Goal: Information Seeking & Learning: Learn about a topic

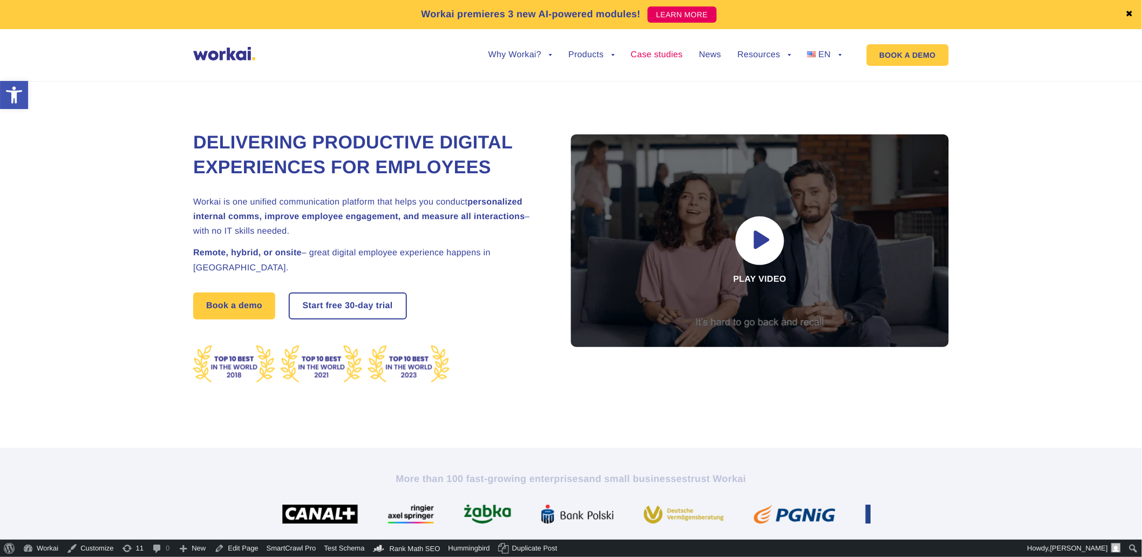
click at [645, 58] on link "Case studies" at bounding box center [657, 55] width 52 height 9
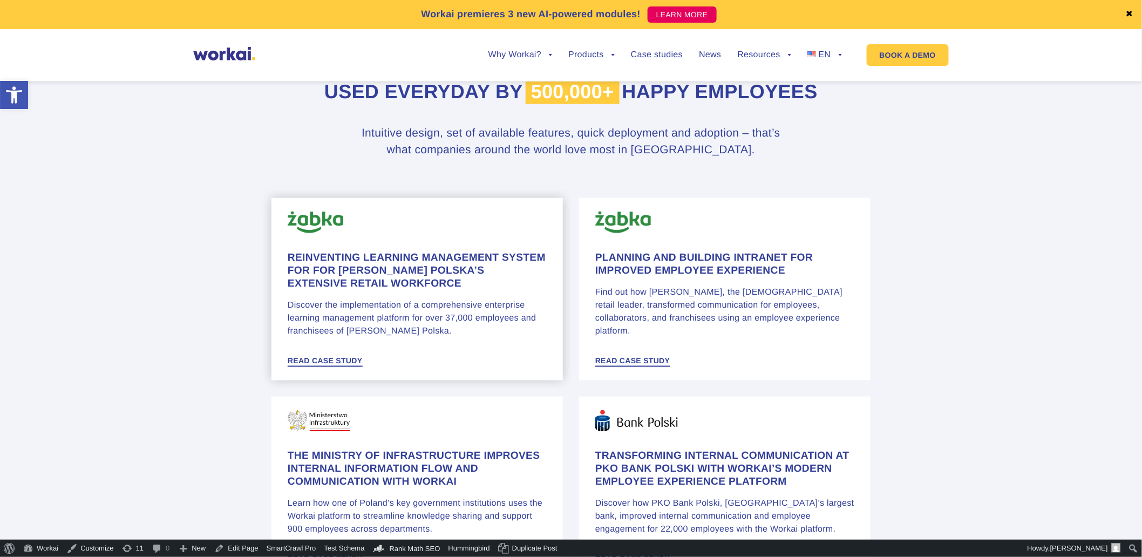
scroll to position [599, 0]
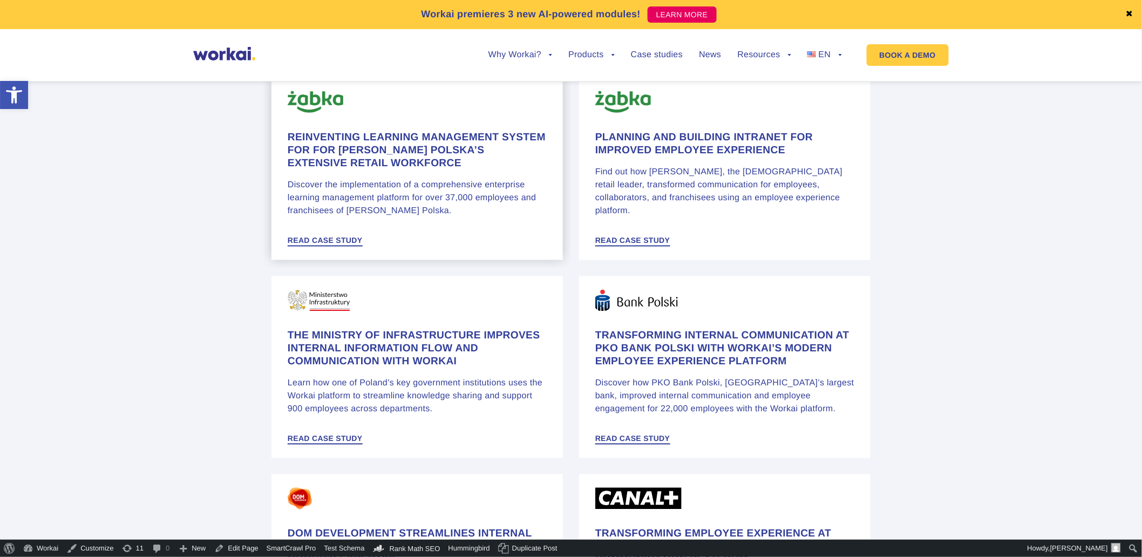
click at [351, 193] on p "Discover the implementation of a comprehensive enterprise learning management p…" at bounding box center [417, 198] width 259 height 39
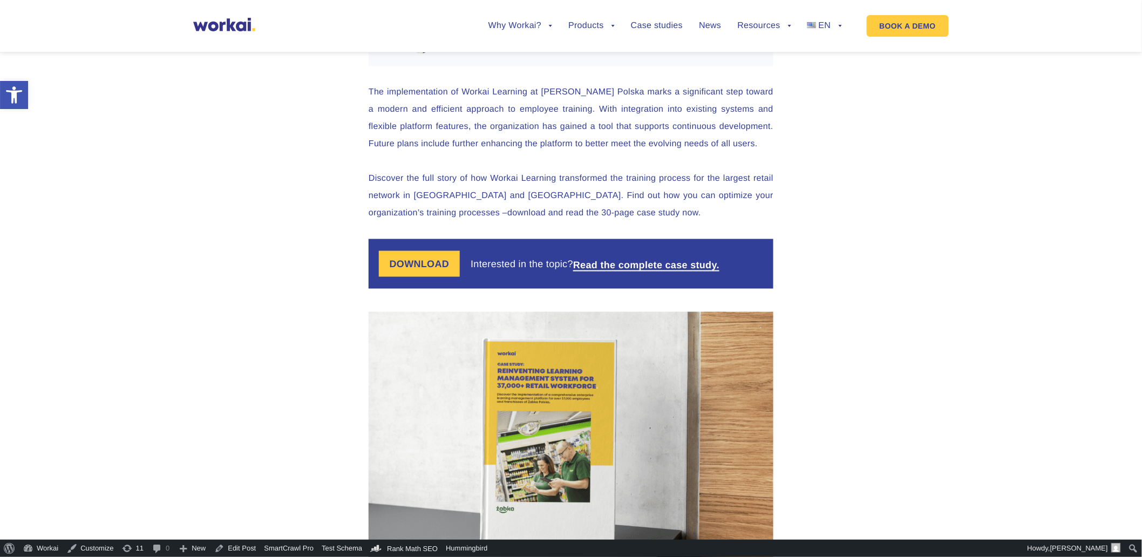
scroll to position [1978, 0]
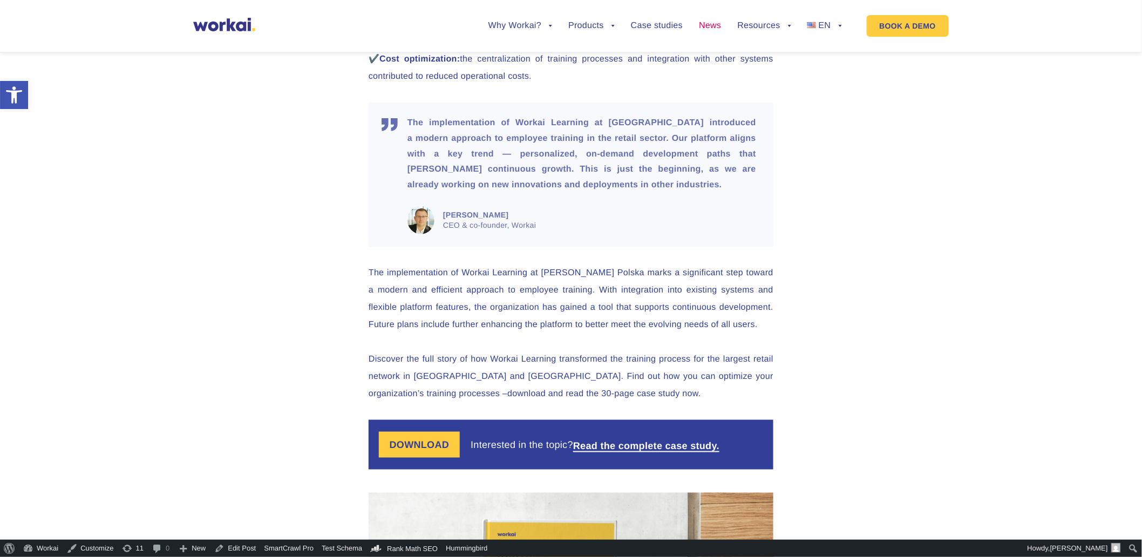
drag, startPoint x: 709, startPoint y: 25, endPoint x: 718, endPoint y: 28, distance: 8.4
click at [709, 25] on link "News" at bounding box center [710, 26] width 22 height 9
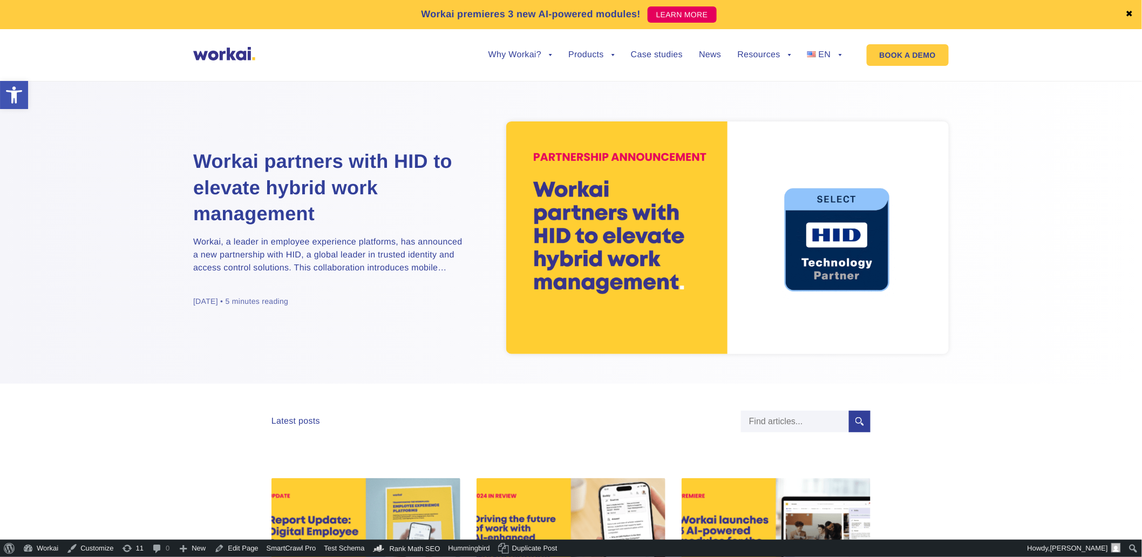
click at [581, 195] on img at bounding box center [727, 237] width 442 height 233
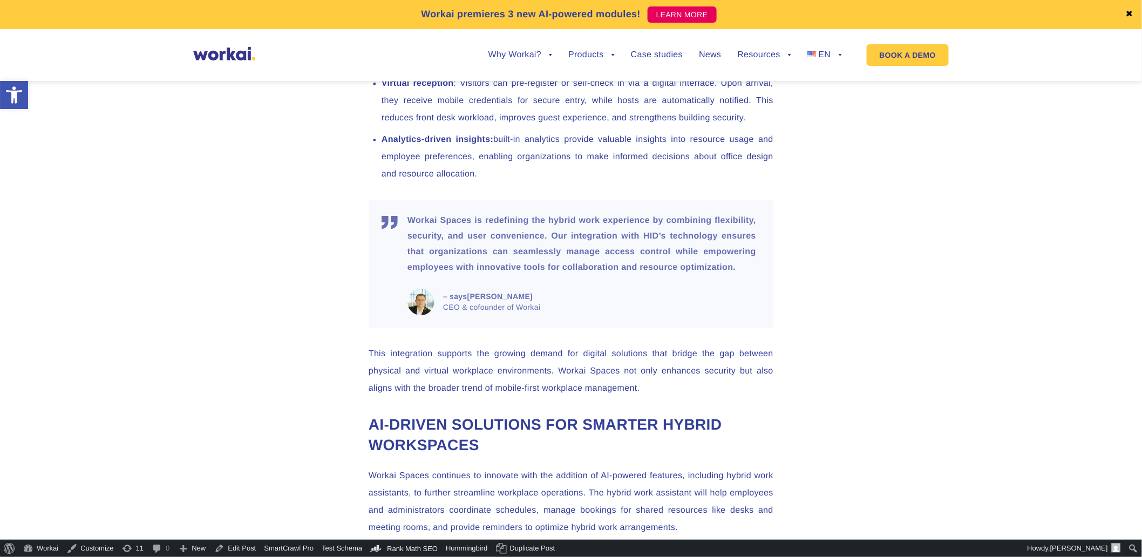
scroll to position [1378, 0]
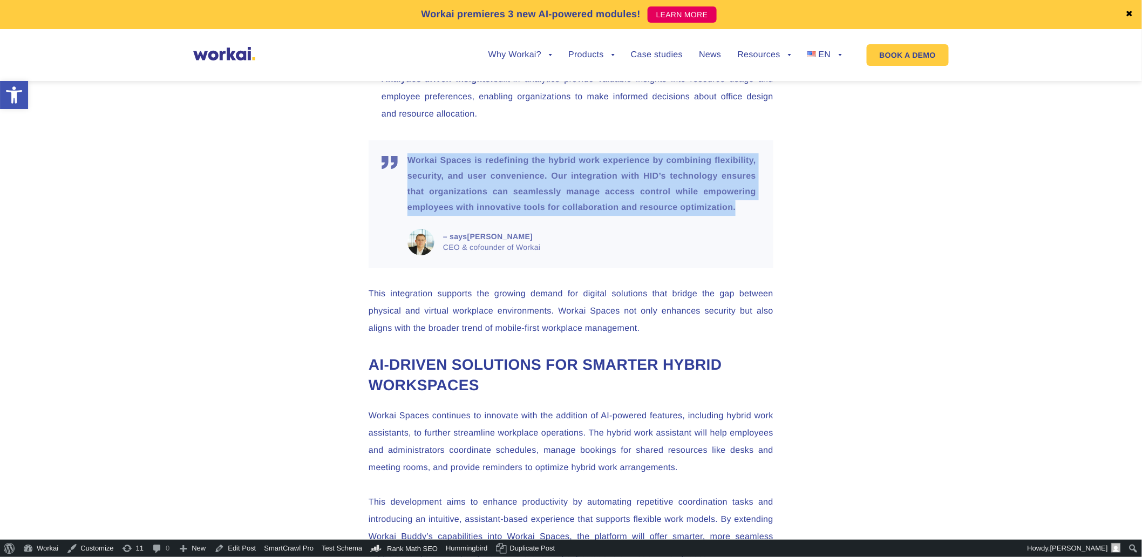
drag, startPoint x: 555, startPoint y: 332, endPoint x: 393, endPoint y: 256, distance: 179.1
click at [393, 256] on blockquote "Workai Spaces is redefining the hybrid work experience by combining flexibility…" at bounding box center [570, 204] width 405 height 128
drag, startPoint x: 393, startPoint y: 256, endPoint x: 455, endPoint y: 278, distance: 66.4
copy p "Workai Spaces is redefining the hybrid work experience by combining flexibility…"
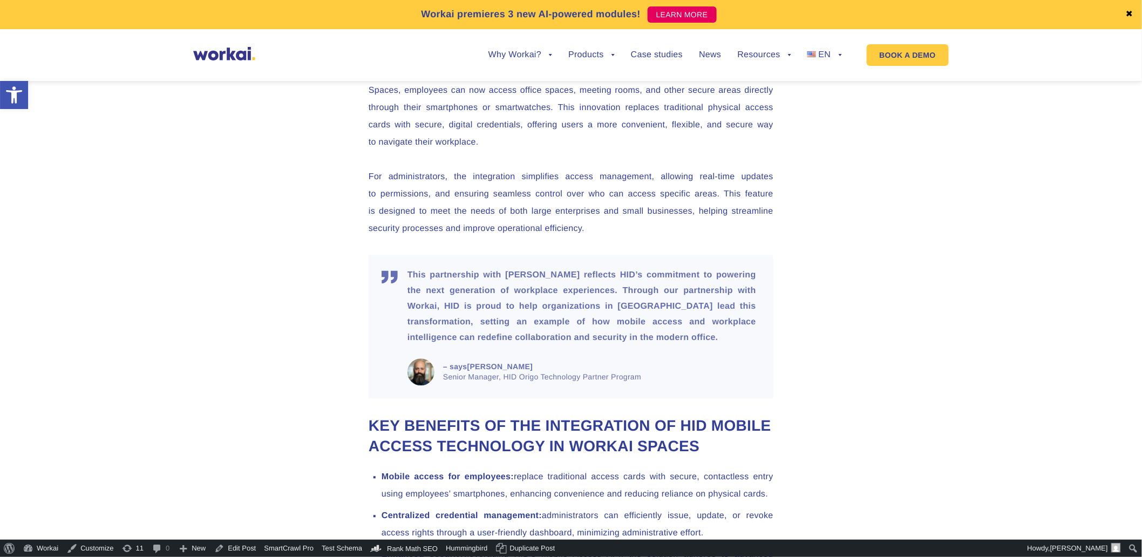
scroll to position [779, 0]
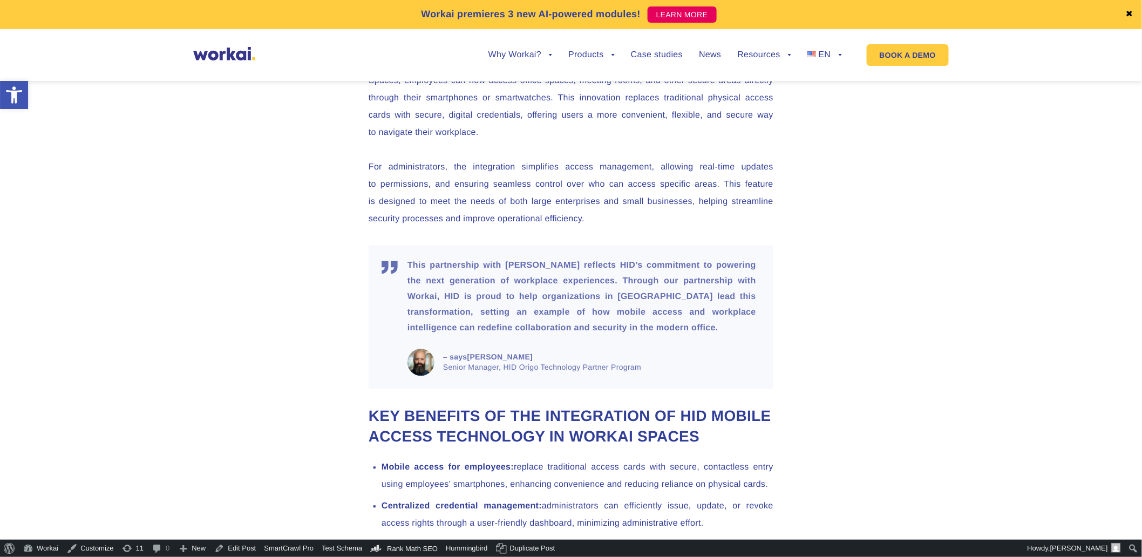
click at [543, 298] on p "This partnership with [PERSON_NAME] reflects HID’s commitment to powering the n…" at bounding box center [581, 297] width 349 height 78
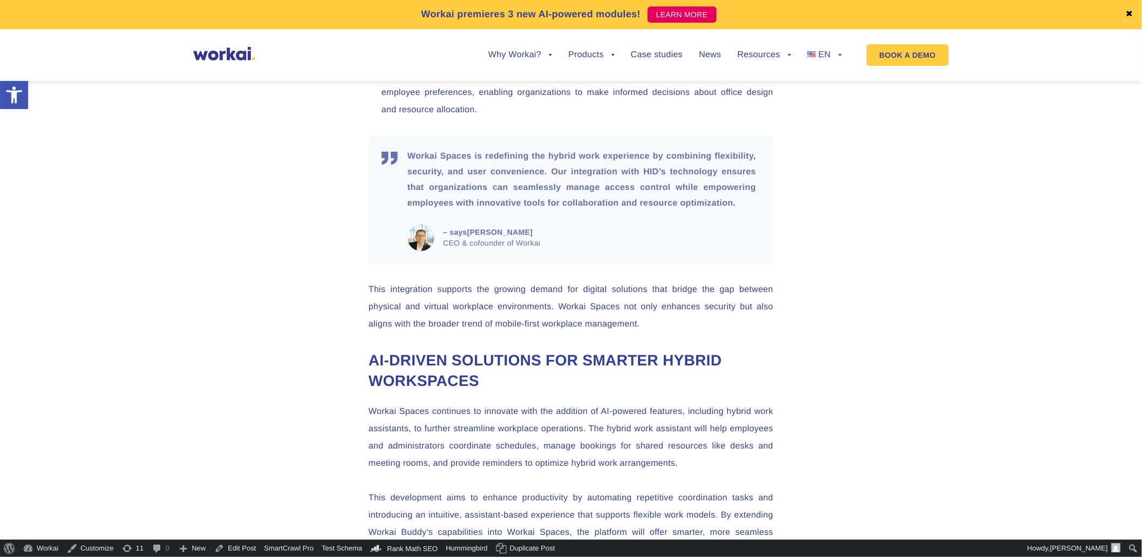
scroll to position [1378, 0]
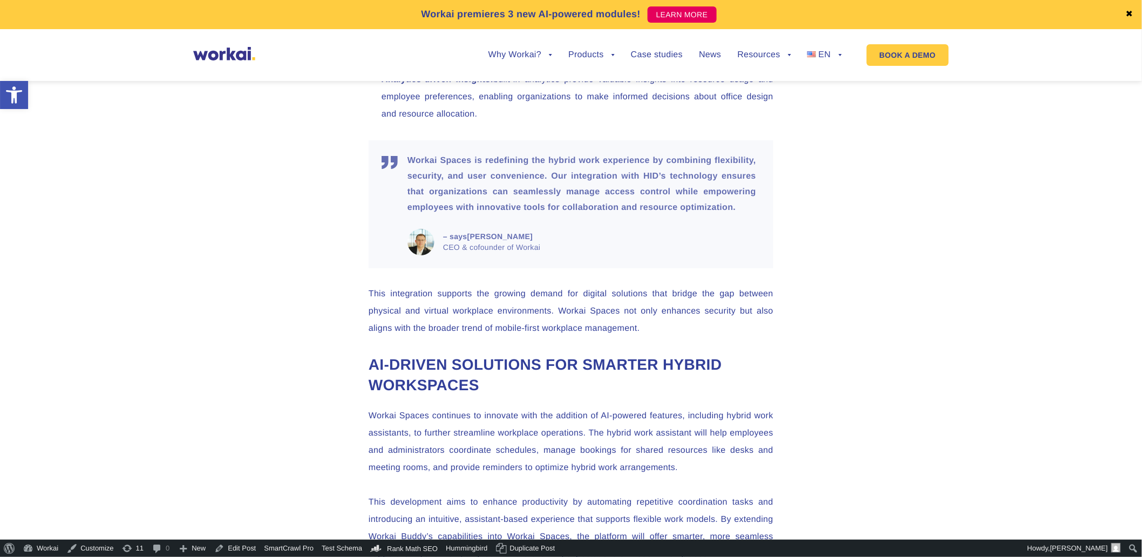
click at [585, 215] on p "Workai Spaces is redefining the hybrid work experience by combining flexibility…" at bounding box center [581, 184] width 349 height 62
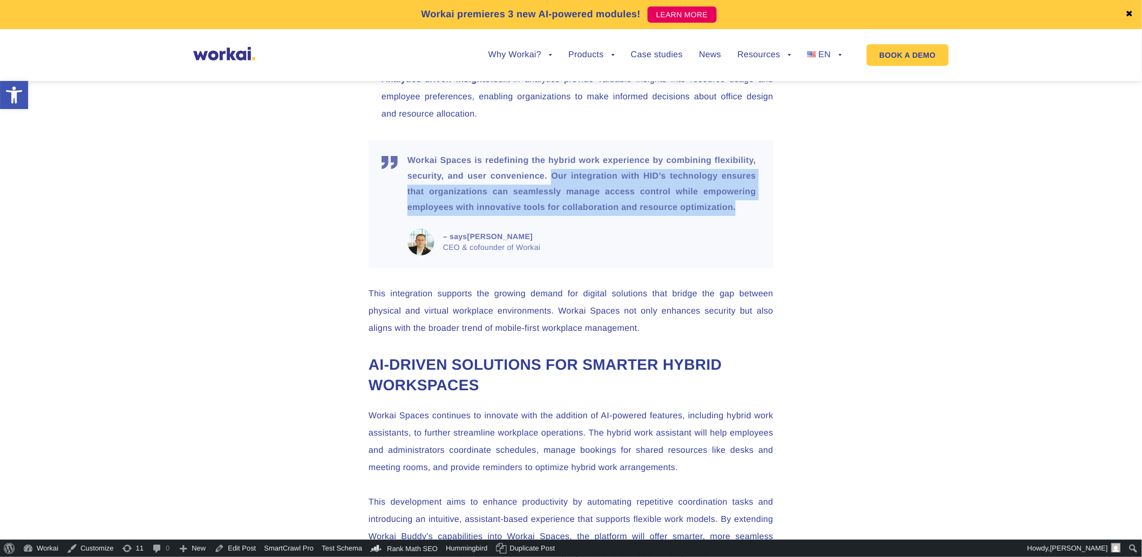
drag, startPoint x: 624, startPoint y: 278, endPoint x: 629, endPoint y: 320, distance: 42.4
click at [629, 215] on p "Workai Spaces is redefining the hybrid work experience by combining flexibility…" at bounding box center [581, 184] width 349 height 62
copy p "Our integration with HID’s technology ensures that organizations can seamlessly…"
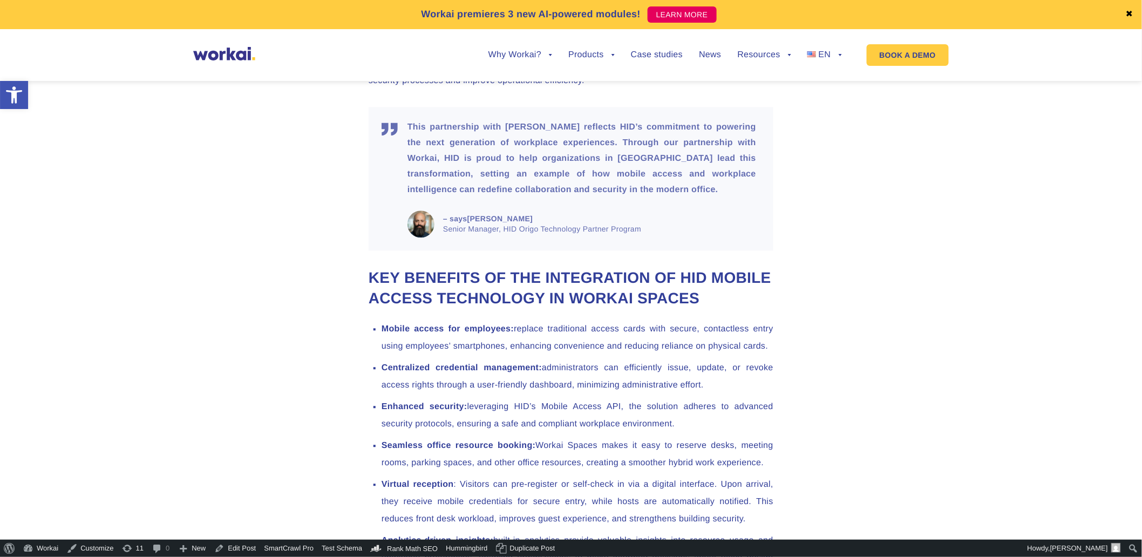
scroll to position [899, 0]
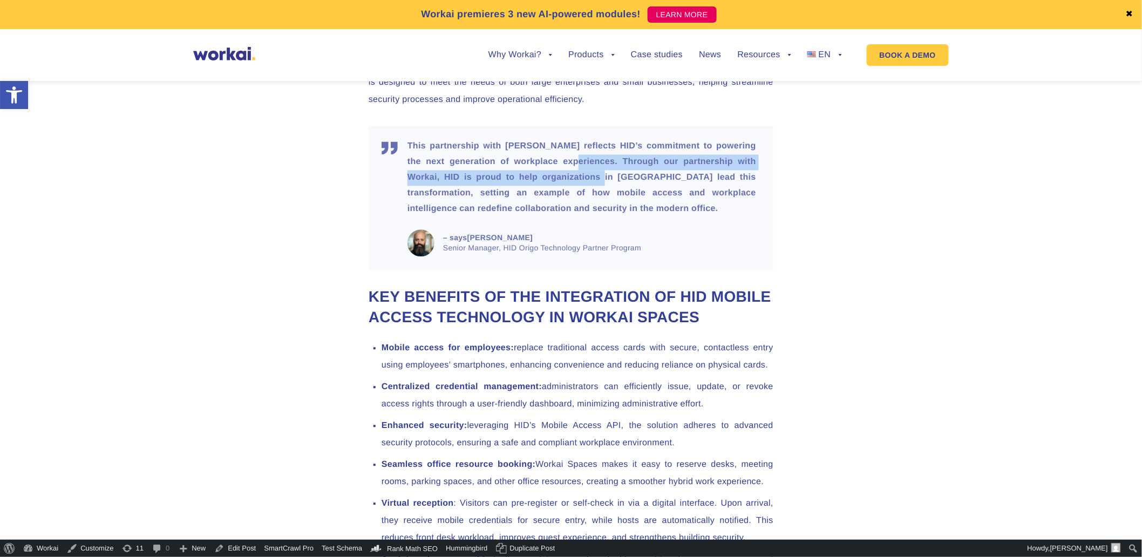
drag, startPoint x: 605, startPoint y: 180, endPoint x: 686, endPoint y: 195, distance: 82.9
click at [686, 195] on p "This partnership with [PERSON_NAME] reflects HID’s commitment to powering the n…" at bounding box center [581, 178] width 349 height 78
drag, startPoint x: 686, startPoint y: 195, endPoint x: 605, endPoint y: 197, distance: 81.0
click at [605, 197] on p "This partnership with [PERSON_NAME] reflects HID’s commitment to powering the n…" at bounding box center [581, 178] width 349 height 78
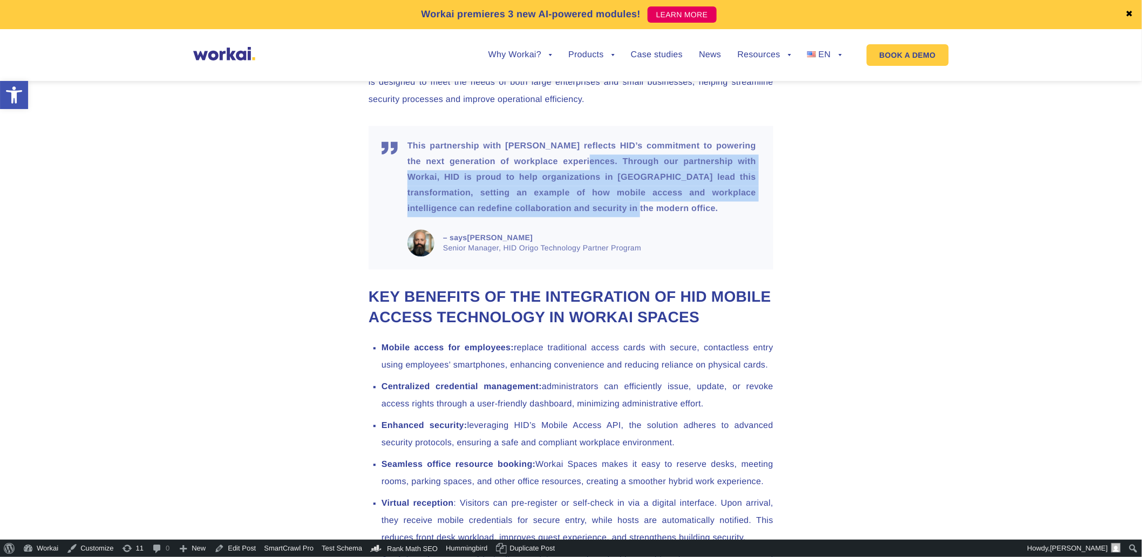
drag, startPoint x: 619, startPoint y: 179, endPoint x: 746, endPoint y: 220, distance: 133.9
click at [746, 216] on p "This partnership with [PERSON_NAME] reflects HID’s commitment to powering the n…" at bounding box center [581, 178] width 349 height 78
copy p "Through our partnership with Workai, HID is proud to help organizations in [GEO…"
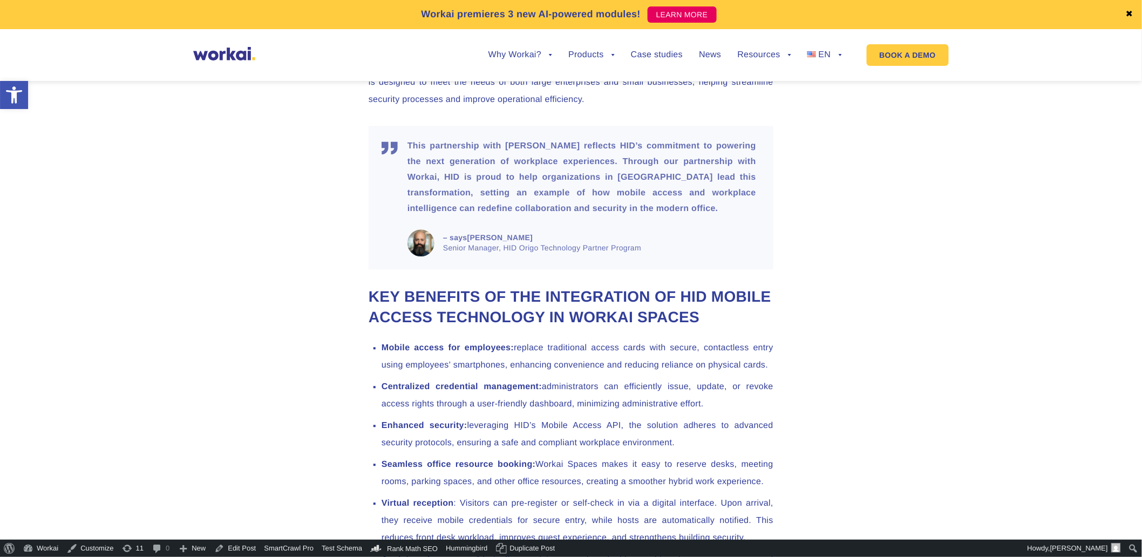
click at [488, 242] on b "[PERSON_NAME]" at bounding box center [500, 237] width 66 height 9
drag, startPoint x: 536, startPoint y: 255, endPoint x: 472, endPoint y: 256, distance: 64.2
click at [472, 253] on span "– says [PERSON_NAME] Senior Manager, HID Origo Technology Partner Program" at bounding box center [598, 243] width 311 height 21
copy b "[PERSON_NAME]"
drag, startPoint x: 440, startPoint y: 264, endPoint x: 661, endPoint y: 268, distance: 221.2
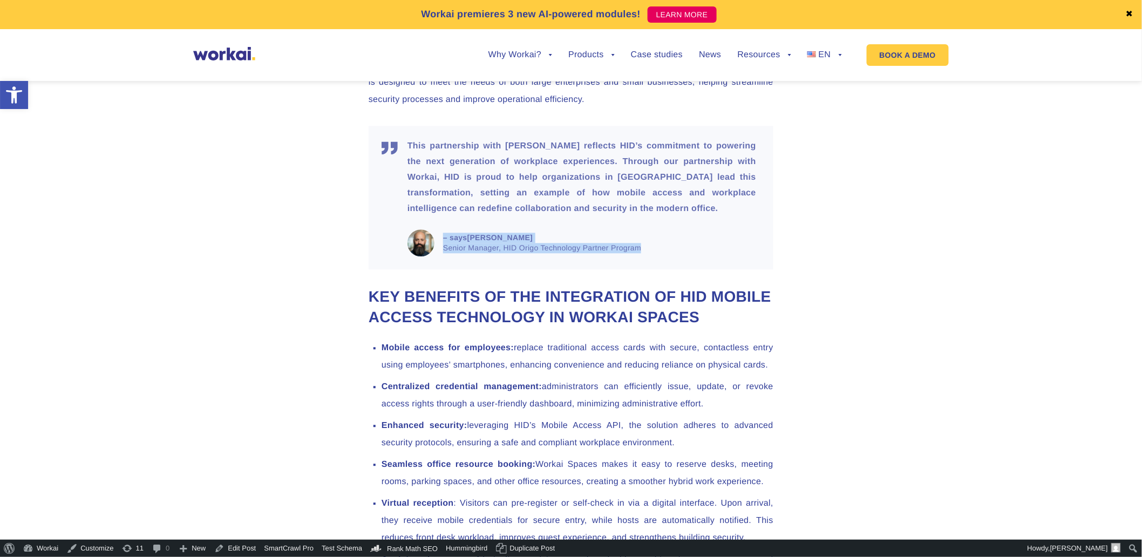
click at [661, 256] on cite "– says [PERSON_NAME] Senior Manager, HID Origo Technology Partner Program" at bounding box center [581, 242] width 349 height 27
copy span "– says [PERSON_NAME] Senior Manager, HID Origo Technology Partner Program"
click at [466, 216] on p "This partnership with [PERSON_NAME] reflects HID’s commitment to powering the n…" at bounding box center [581, 178] width 349 height 78
drag, startPoint x: 443, startPoint y: 265, endPoint x: 663, endPoint y: 268, distance: 219.6
click at [663, 253] on em "Senior Manager, HID Origo Technology Partner Program" at bounding box center [598, 248] width 311 height 10
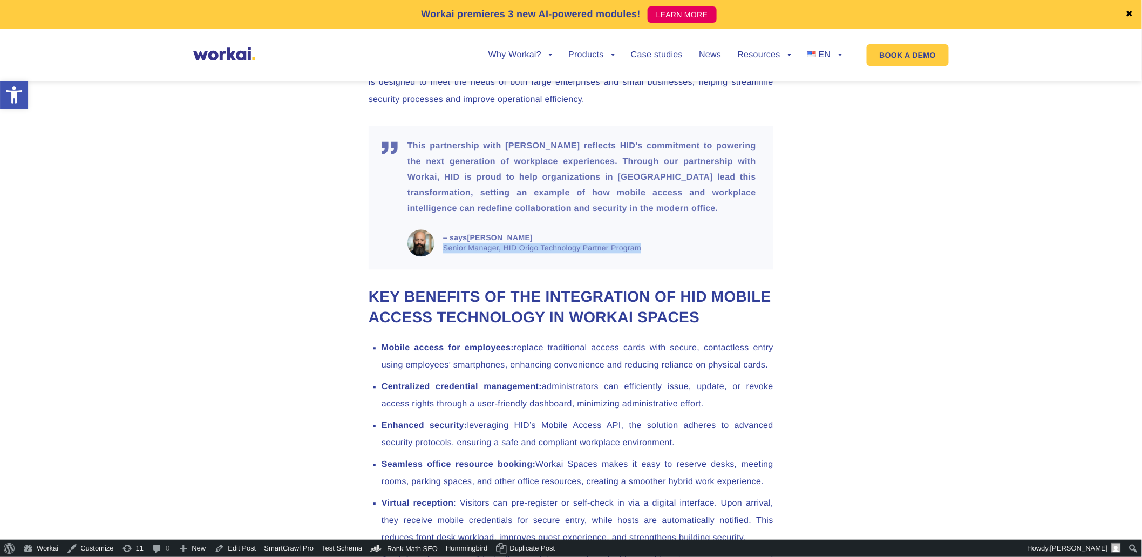
copy em "Senior Manager, HID Origo Technology Partner Program"
click at [535, 192] on p "This partnership with [PERSON_NAME] reflects HID’s commitment to powering the n…" at bounding box center [581, 178] width 349 height 78
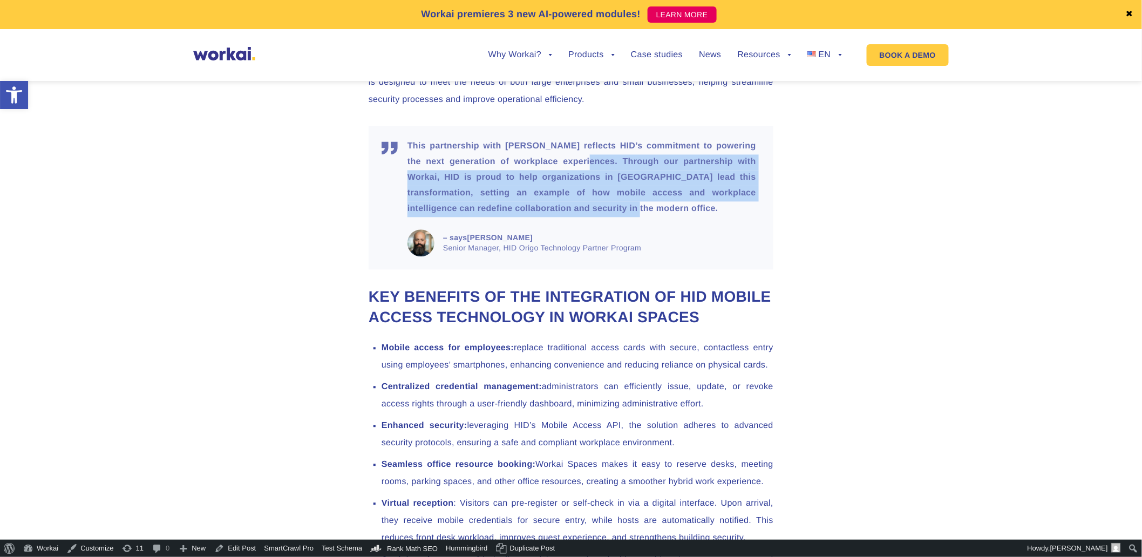
drag, startPoint x: 616, startPoint y: 177, endPoint x: 746, endPoint y: 227, distance: 139.4
click at [746, 216] on p "This partnership with [PERSON_NAME] reflects HID’s commitment to powering the n…" at bounding box center [581, 178] width 349 height 78
copy p "Through our partnership with Workai, HID is proud to help organizations in [GEO…"
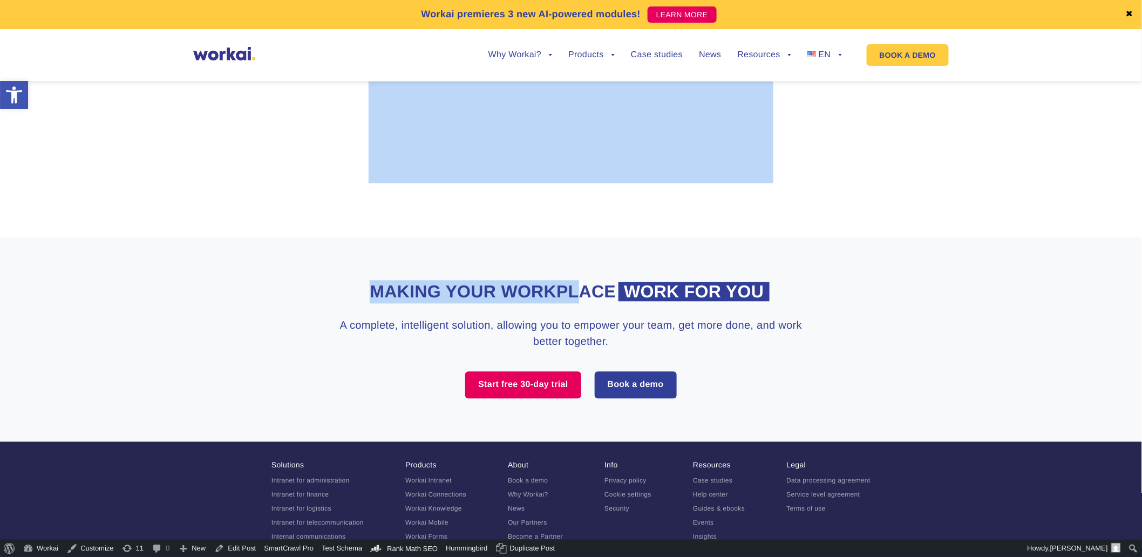
scroll to position [2457, 0]
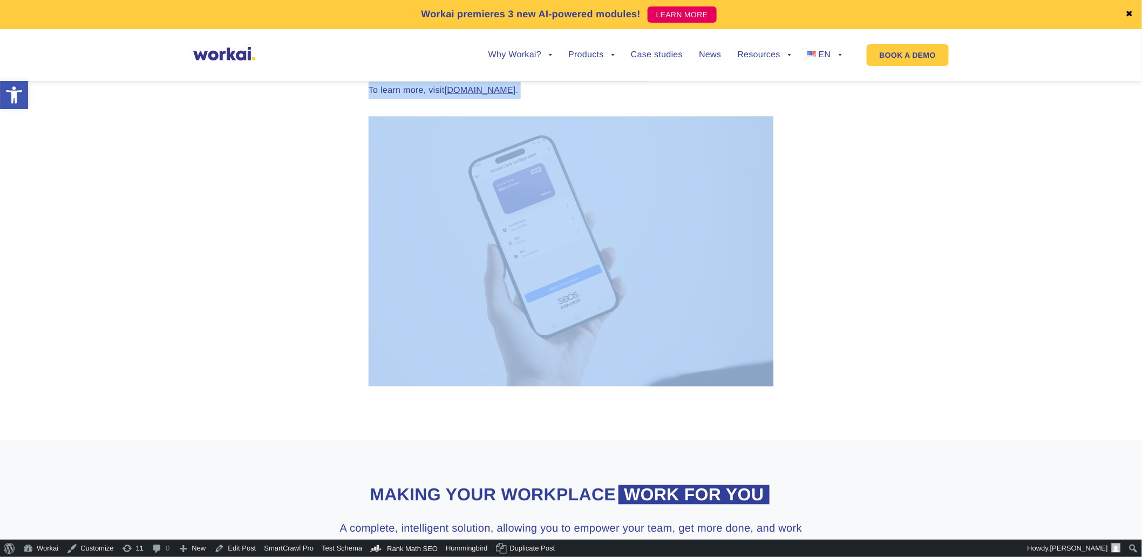
drag, startPoint x: 363, startPoint y: 354, endPoint x: 546, endPoint y: 290, distance: 193.8
copy article "Loremi dolorsit amet CON ad elitsed doeius temp incididunt Utlabo, e dolore ma …"
